Goal: Information Seeking & Learning: Check status

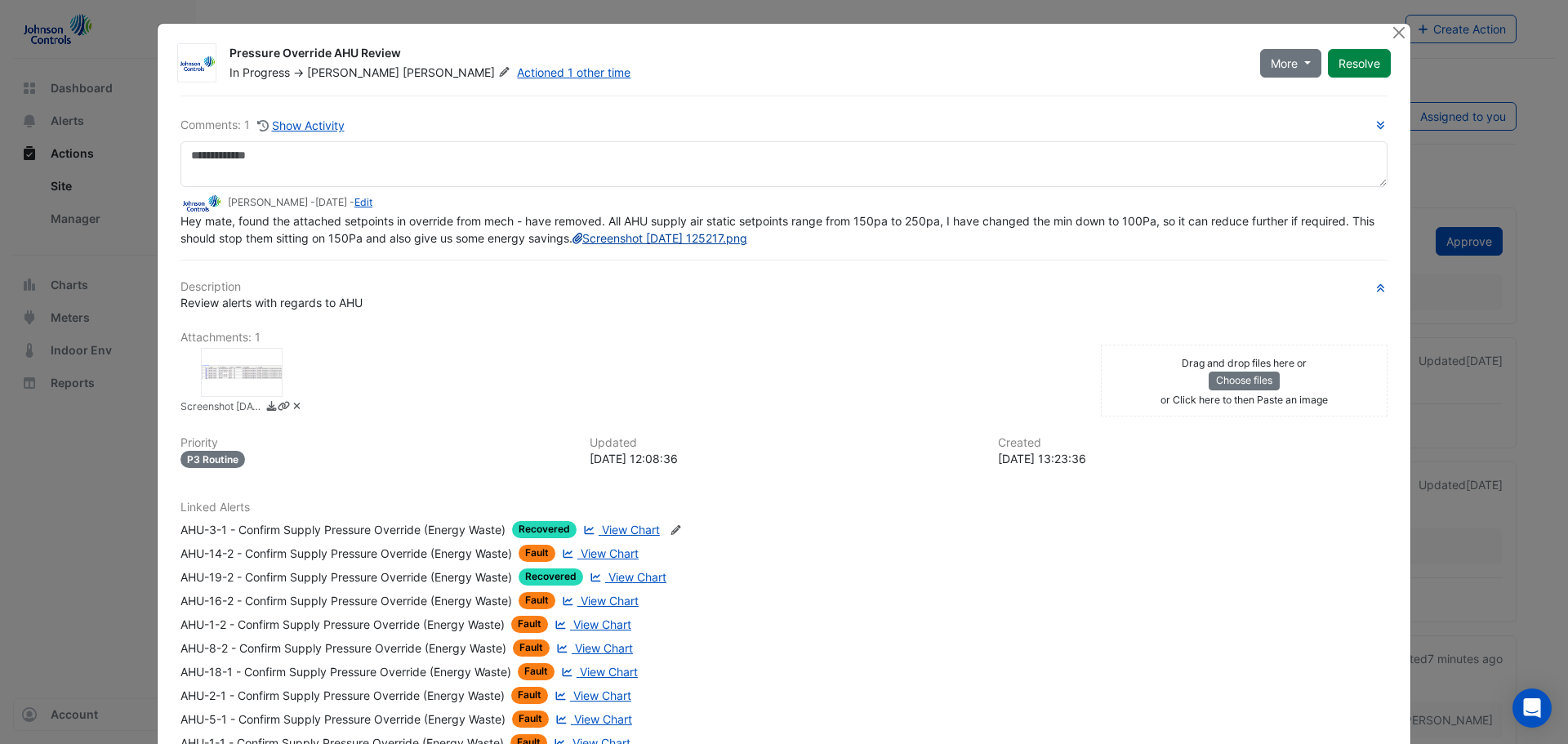
click at [573, 245] on link "Screenshot [DATE] 125217.png" at bounding box center [660, 238] width 175 height 14
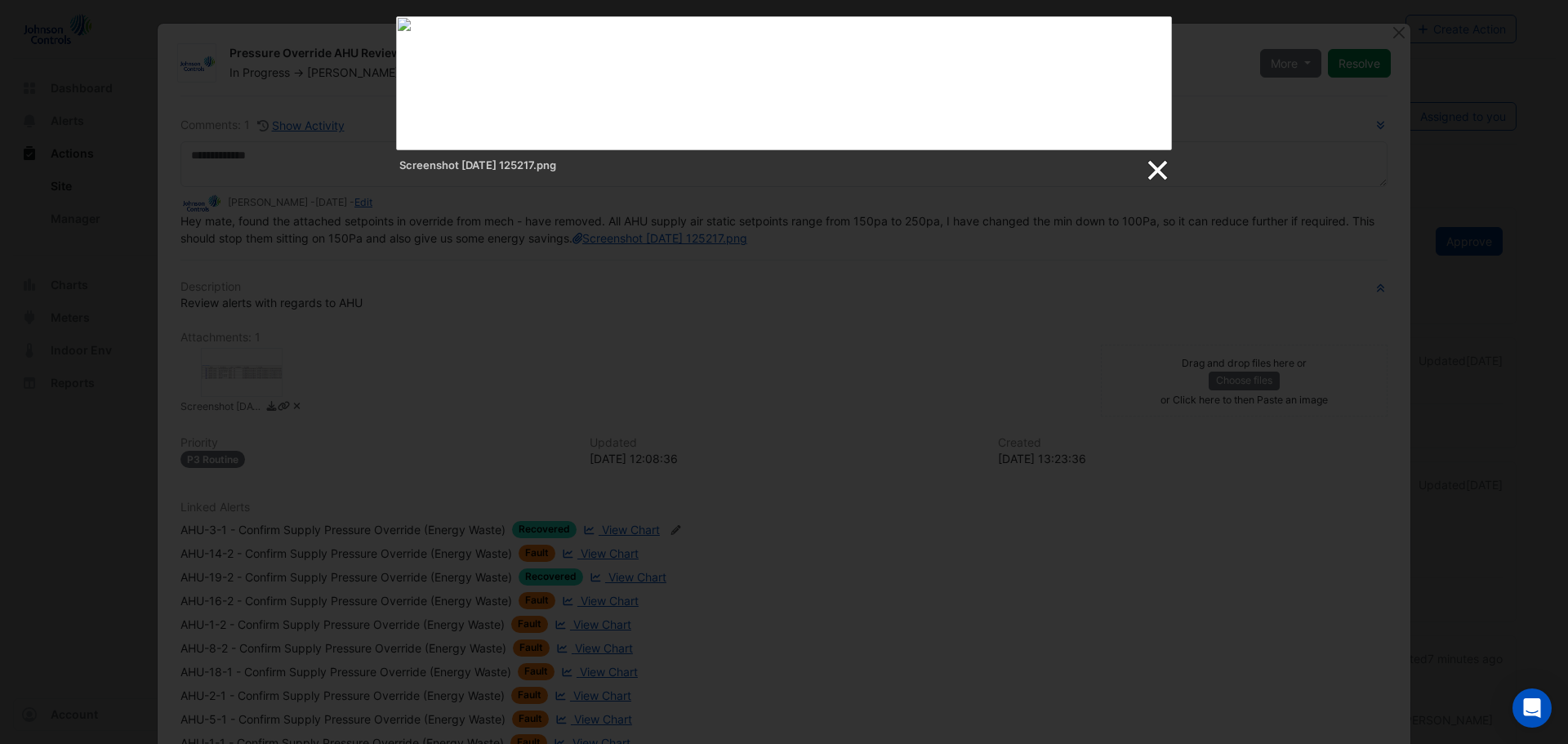
click at [1155, 173] on link at bounding box center [1156, 171] width 25 height 25
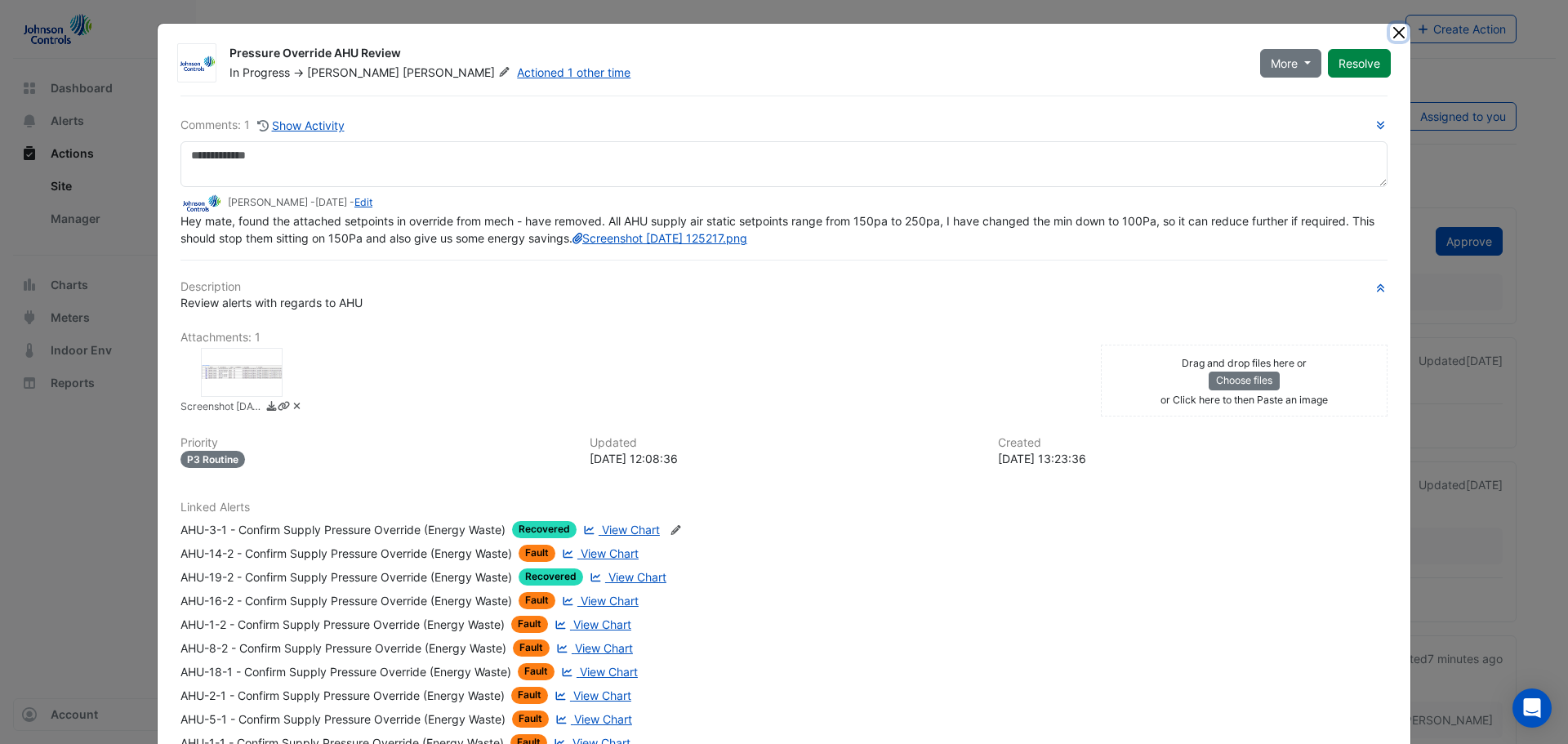
click at [1393, 32] on button "Close" at bounding box center [1398, 32] width 17 height 17
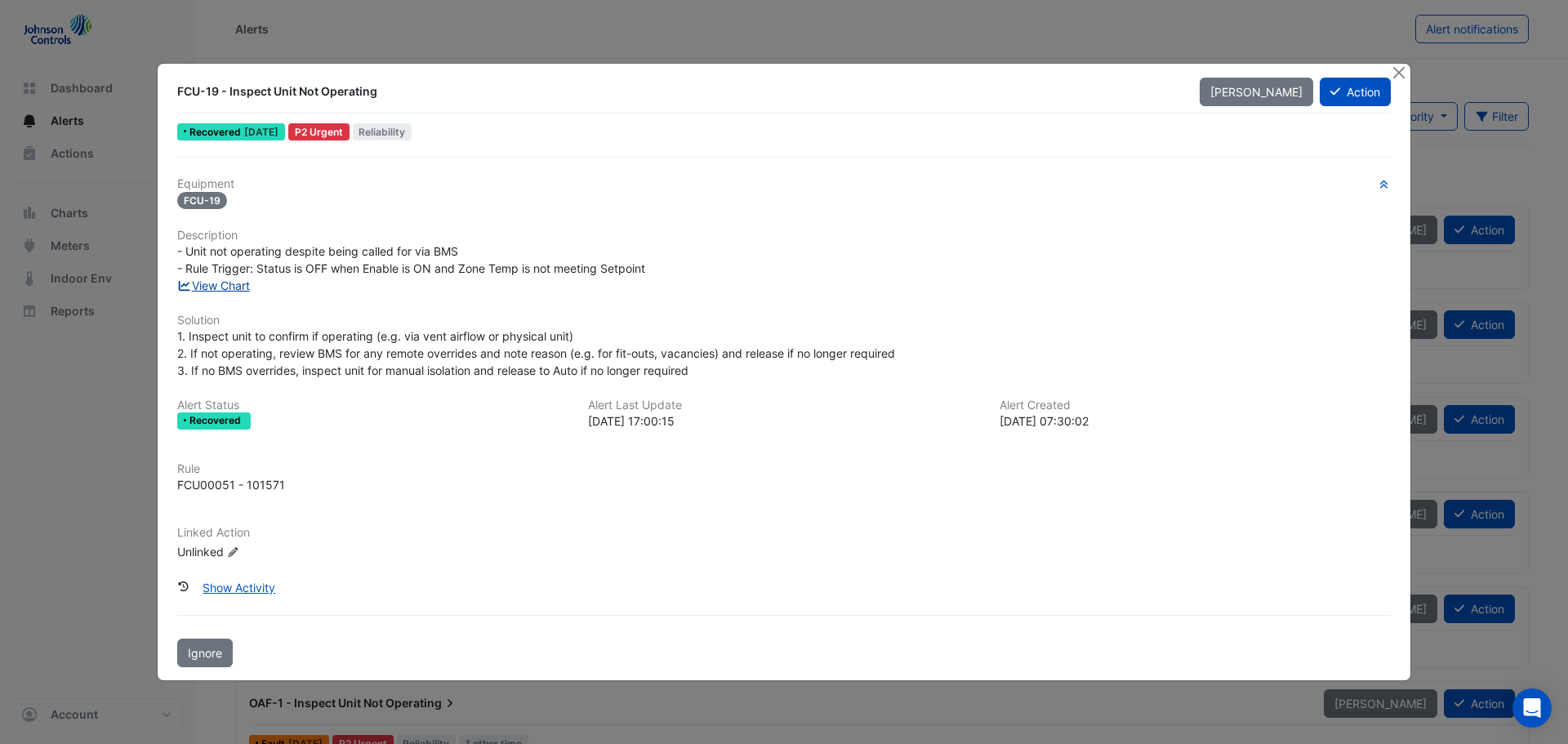
click at [217, 287] on link "View Chart" at bounding box center [213, 285] width 73 height 14
